Goal: Contribute content

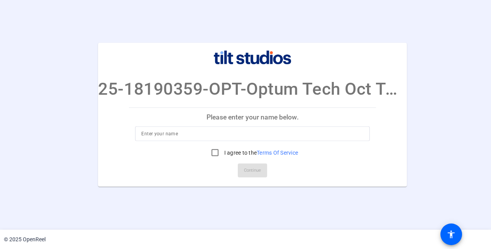
click at [197, 134] on input at bounding box center [252, 133] width 222 height 9
type input "Sandhya Gupta"
click at [212, 154] on input "I agree to the Terms Of Service" at bounding box center [214, 152] width 15 height 15
checkbox input "true"
click at [246, 168] on span "Continue" at bounding box center [252, 171] width 17 height 12
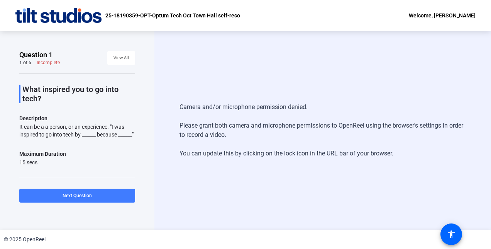
click at [73, 195] on span "Next Question" at bounding box center [77, 195] width 29 height 5
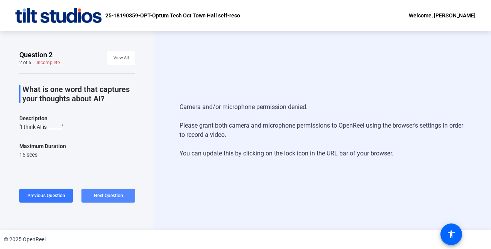
click at [105, 194] on span "Next Question" at bounding box center [108, 195] width 29 height 5
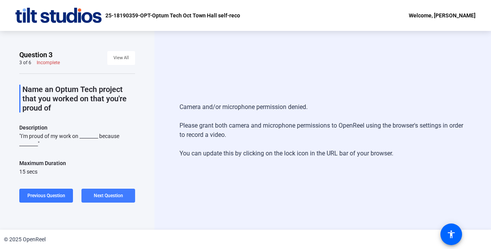
click at [108, 194] on span "Next Question" at bounding box center [108, 195] width 29 height 5
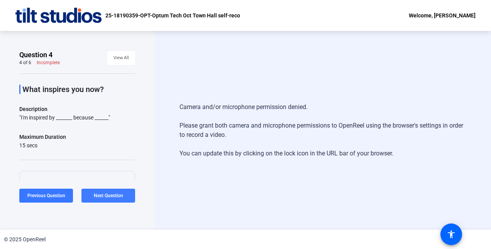
click at [100, 192] on span at bounding box center [108, 195] width 54 height 19
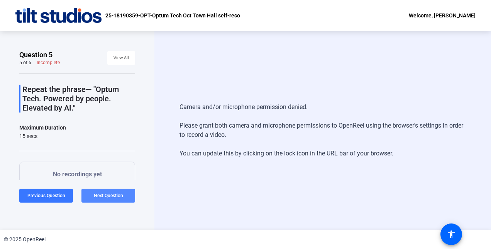
click at [109, 197] on span "Next Question" at bounding box center [108, 195] width 29 height 5
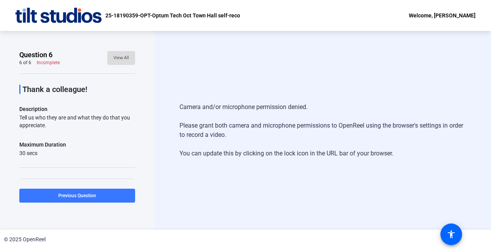
click at [119, 58] on span "View All" at bounding box center [121, 58] width 15 height 12
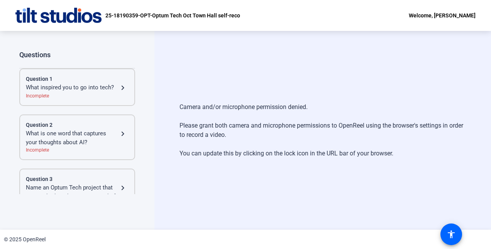
click at [92, 87] on div "What inspired you to go into tech?" at bounding box center [72, 87] width 92 height 9
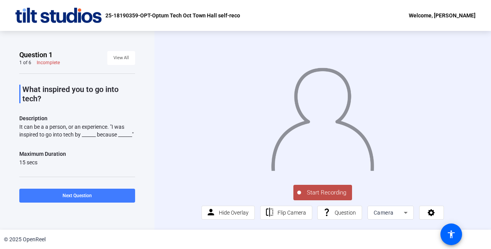
click at [88, 195] on span "Next Question" at bounding box center [77, 195] width 29 height 5
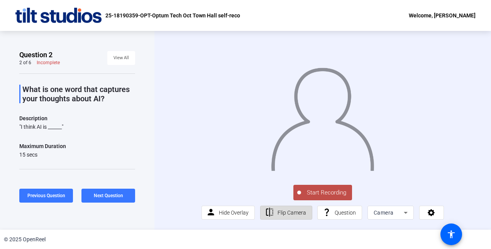
click at [301, 216] on span "Flip Camera" at bounding box center [292, 212] width 29 height 6
drag, startPoint x: 323, startPoint y: 204, endPoint x: 481, endPoint y: 104, distance: 187.5
click at [481, 104] on div "Start Recording person Hide Overlay flip Flip Camera question_mark Question Cam…" at bounding box center [322, 130] width 337 height 199
click at [313, 197] on span "Start Recording" at bounding box center [326, 192] width 51 height 9
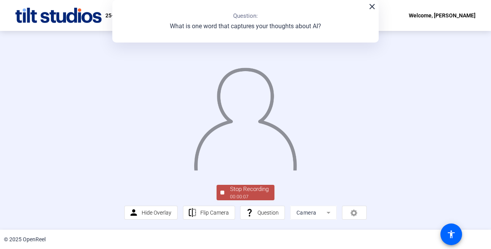
click at [368, 7] on mat-icon "close" at bounding box center [372, 6] width 9 height 9
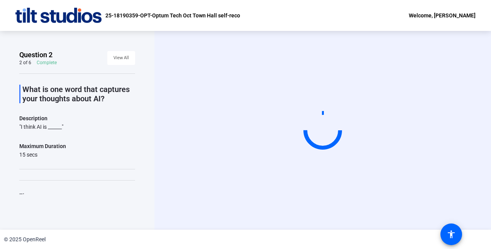
click at [196, 229] on div "Start Recording" at bounding box center [322, 130] width 337 height 199
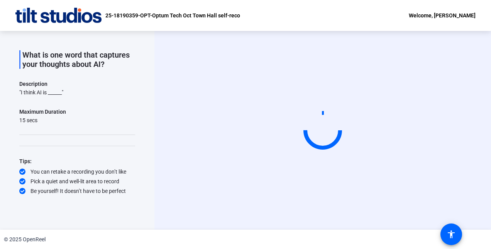
scroll to position [34, 0]
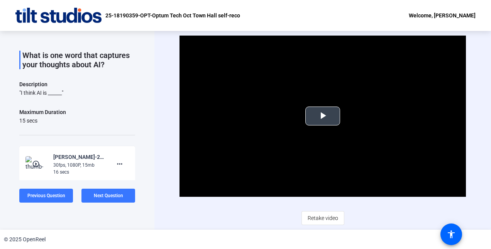
click at [323, 116] on span "Video Player" at bounding box center [323, 116] width 0 height 0
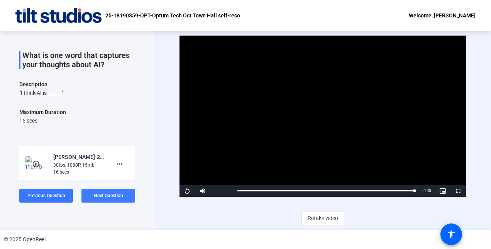
click at [124, 199] on span at bounding box center [108, 195] width 54 height 19
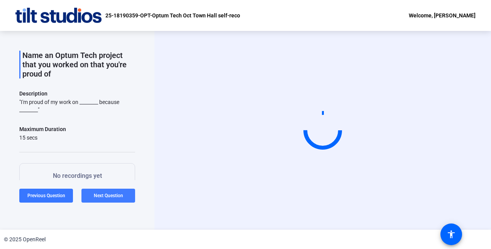
click at [123, 198] on span at bounding box center [108, 195] width 54 height 19
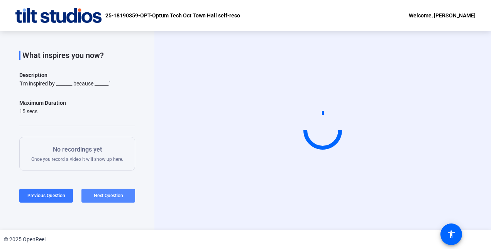
click at [123, 198] on span at bounding box center [108, 195] width 54 height 19
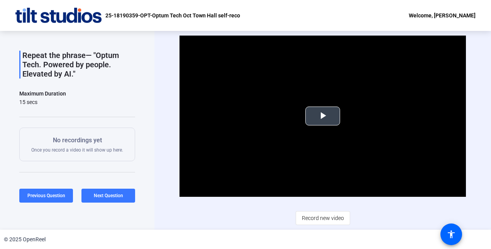
click at [323, 116] on span "Video Player" at bounding box center [323, 116] width 0 height 0
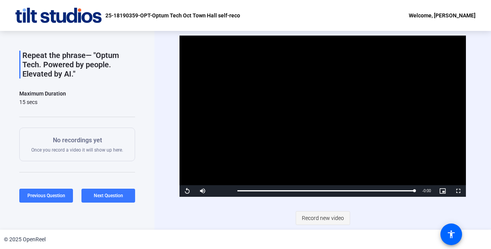
click at [314, 219] on span "Record new video" at bounding box center [323, 218] width 42 height 15
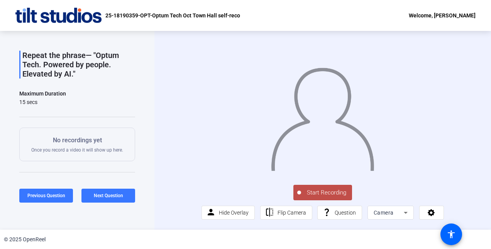
click at [314, 197] on span "Start Recording" at bounding box center [326, 192] width 51 height 9
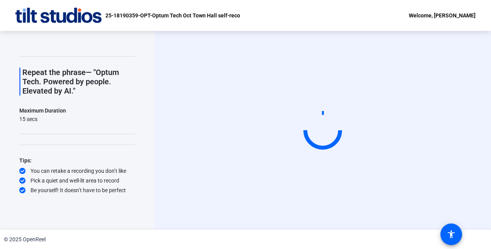
scroll to position [16, 0]
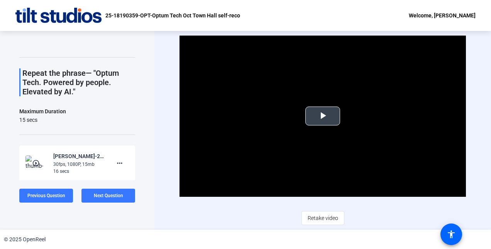
click at [323, 116] on span "Video Player" at bounding box center [323, 116] width 0 height 0
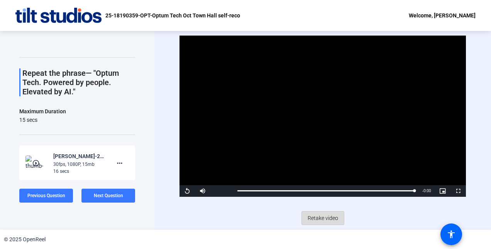
click at [324, 221] on span "Retake video" at bounding box center [323, 218] width 31 height 15
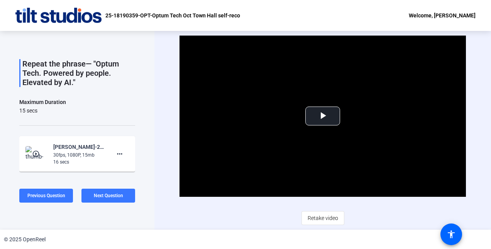
scroll to position [26, 0]
click at [323, 116] on span "Video Player" at bounding box center [323, 116] width 0 height 0
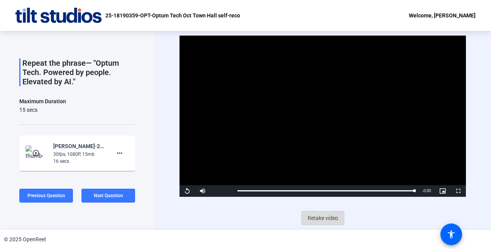
click at [317, 218] on span "Retake video" at bounding box center [323, 218] width 31 height 15
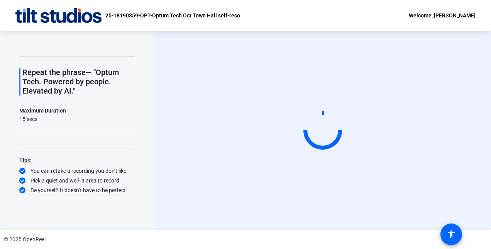
scroll to position [16, 0]
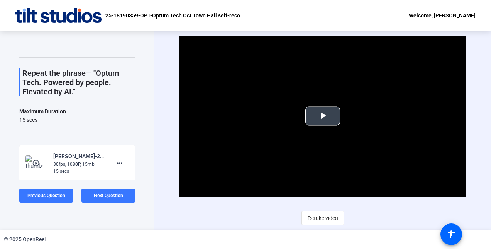
click at [323, 116] on span "Video Player" at bounding box center [323, 116] width 0 height 0
click at [125, 196] on span at bounding box center [108, 195] width 54 height 19
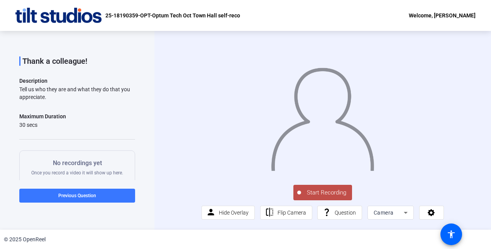
scroll to position [28, 0]
drag, startPoint x: 324, startPoint y: 205, endPoint x: 270, endPoint y: 204, distance: 54.1
click at [270, 204] on div "Start Recording person Hide Overlay flip Flip Camera question_mark Question Cam…" at bounding box center [323, 201] width 242 height 36
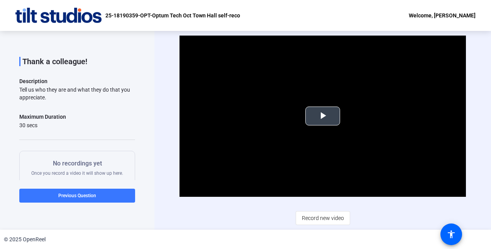
click at [323, 116] on span "Video Player" at bounding box center [323, 116] width 0 height 0
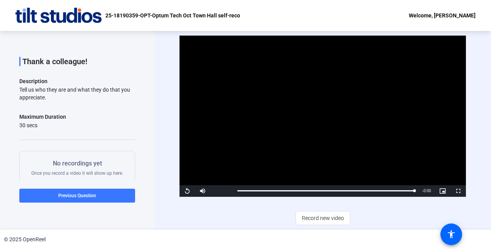
drag, startPoint x: 326, startPoint y: 219, endPoint x: 278, endPoint y: 167, distance: 70.5
click at [278, 167] on video "Video Player" at bounding box center [323, 116] width 286 height 161
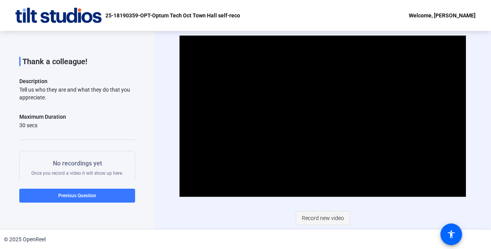
click at [316, 219] on span "Record new video" at bounding box center [323, 218] width 42 height 15
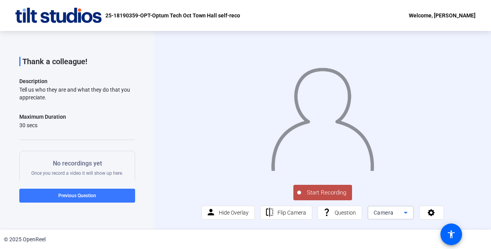
click at [405, 217] on icon at bounding box center [405, 212] width 9 height 9
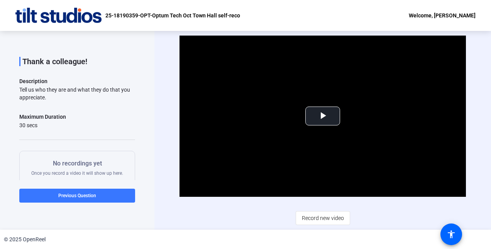
drag, startPoint x: 405, startPoint y: 222, endPoint x: 249, endPoint y: 208, distance: 156.3
click at [249, 208] on div "Video Player is loading. Play Video Play Mute Current Time 0:00 / Duration 0:15…" at bounding box center [323, 130] width 286 height 189
click at [329, 216] on span "Record new video" at bounding box center [323, 218] width 42 height 15
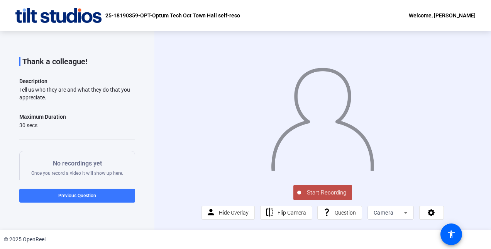
drag, startPoint x: 325, startPoint y: 202, endPoint x: 310, endPoint y: 205, distance: 15.4
click at [310, 197] on span "Start Recording" at bounding box center [326, 192] width 51 height 9
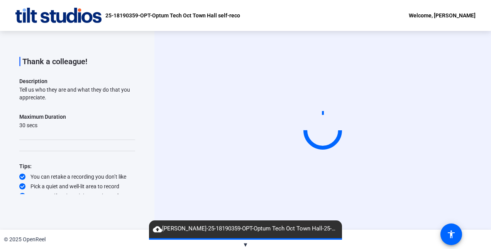
scroll to position [33, 0]
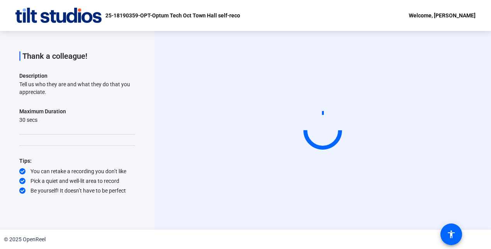
click at [144, 87] on div "Question 6 6 of 6 Complete View All Thank a colleague! Description Tell us who …" at bounding box center [77, 130] width 154 height 199
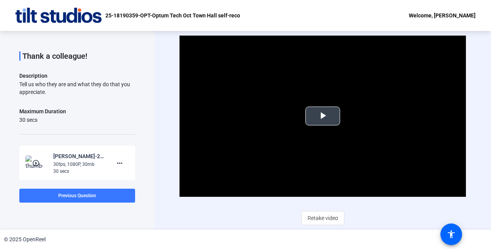
click at [323, 116] on span "Video Player" at bounding box center [323, 116] width 0 height 0
